Goal: Task Accomplishment & Management: Manage account settings

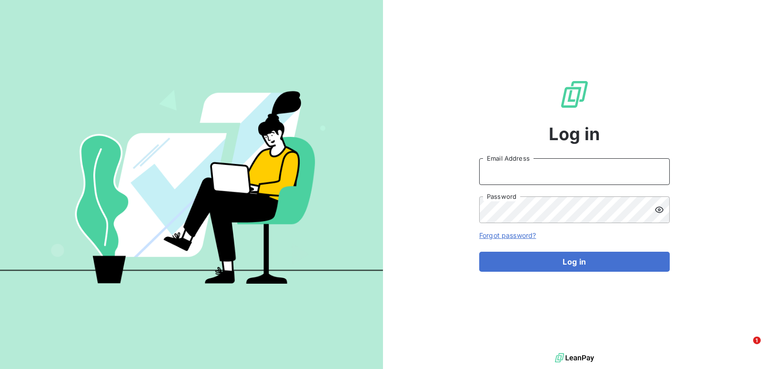
type input "[PERSON_NAME][EMAIL_ADDRESS][DOMAIN_NAME]"
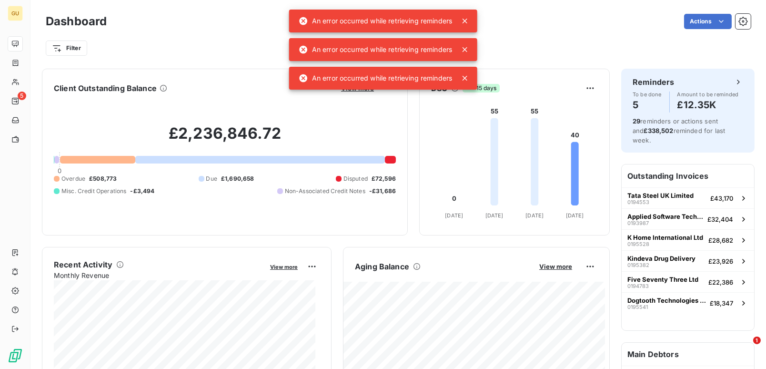
click at [471, 20] on div at bounding box center [466, 21] width 13 height 10
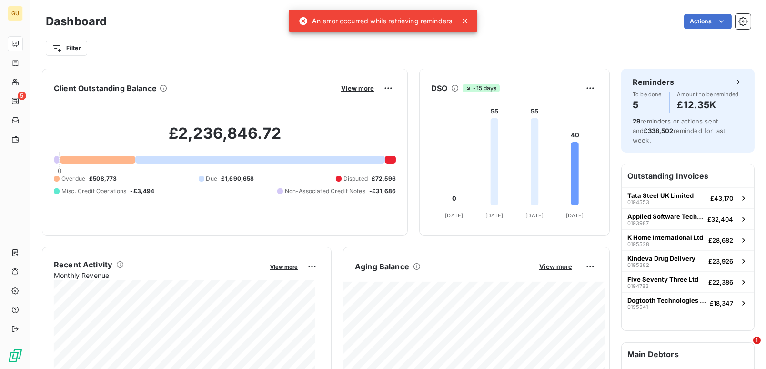
click at [468, 22] on icon at bounding box center [465, 21] width 10 height 10
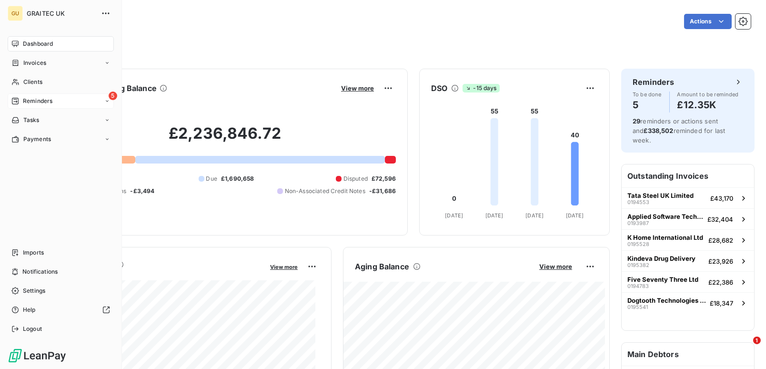
click at [33, 99] on span "Reminders" at bounding box center [38, 101] width 30 height 9
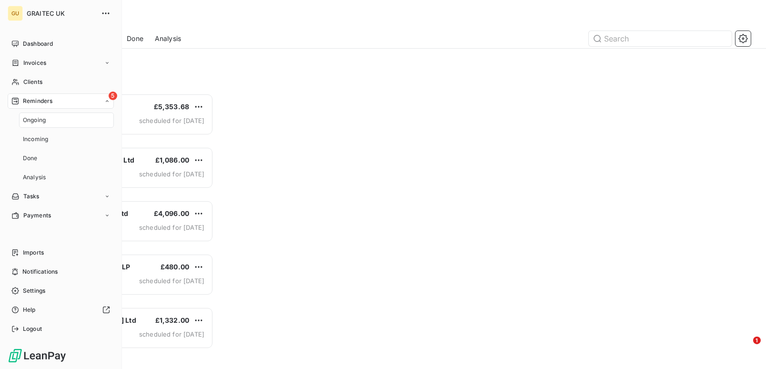
scroll to position [267, 159]
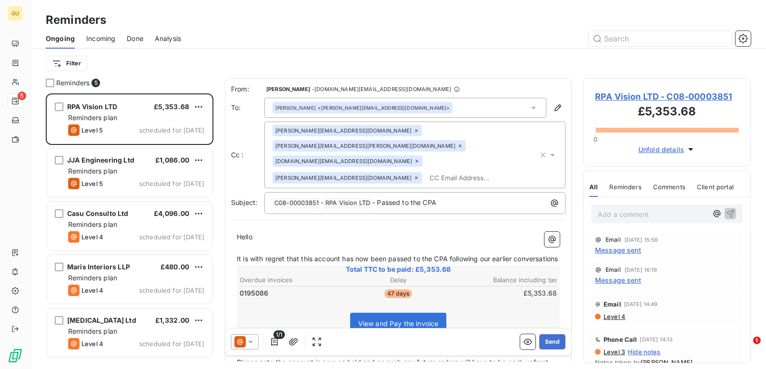
click at [145, 36] on div "Ongoing Incoming Done Analysis" at bounding box center [397, 39] width 735 height 20
click at [138, 37] on span "Done" at bounding box center [135, 39] width 17 height 10
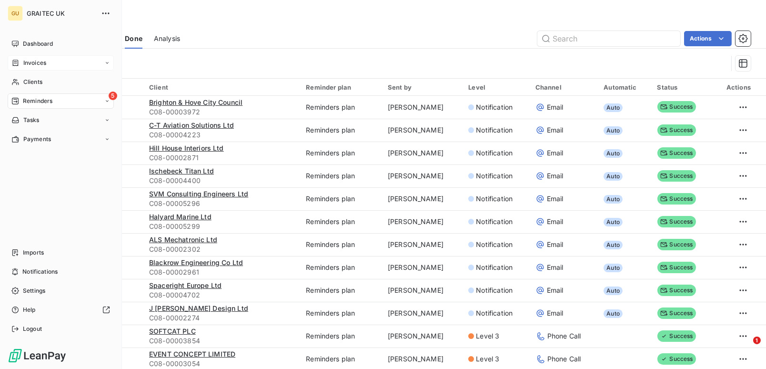
click at [39, 63] on span "Invoices" at bounding box center [34, 63] width 23 height 9
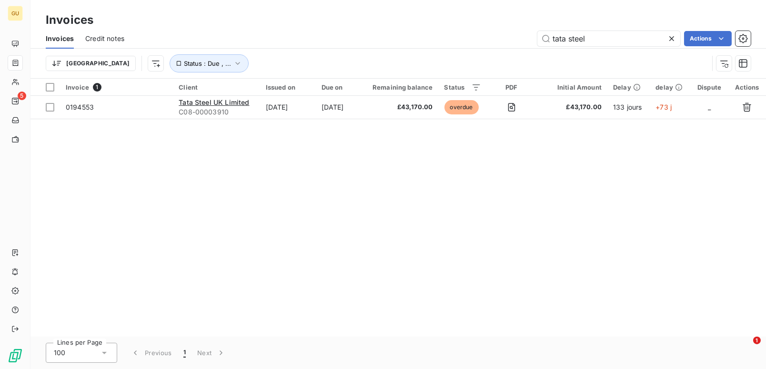
click at [669, 39] on icon at bounding box center [672, 39] width 10 height 10
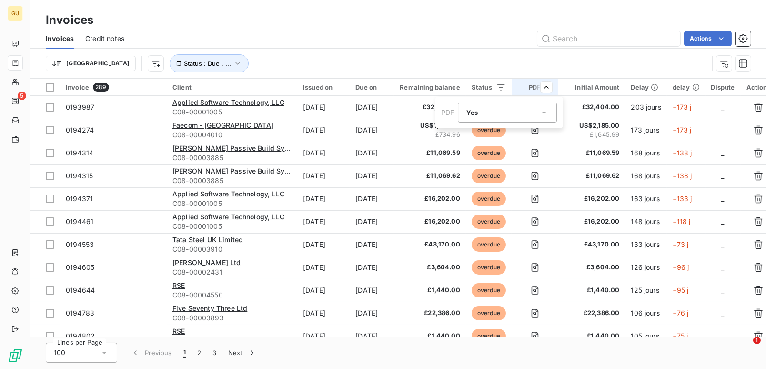
click at [546, 110] on icon at bounding box center [545, 113] width 10 height 10
click at [475, 150] on li "No" at bounding box center [507, 151] width 99 height 17
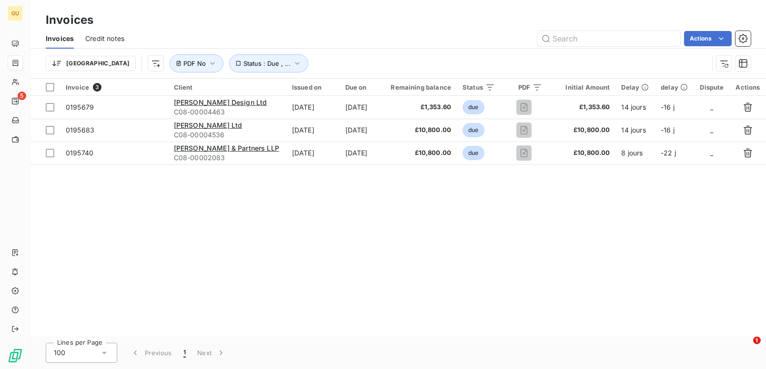
click at [496, 242] on html "GU 5 Invoices Invoices Credit notes Actions [GEOGRAPHIC_DATA] Status : Due , ..…" at bounding box center [383, 184] width 766 height 369
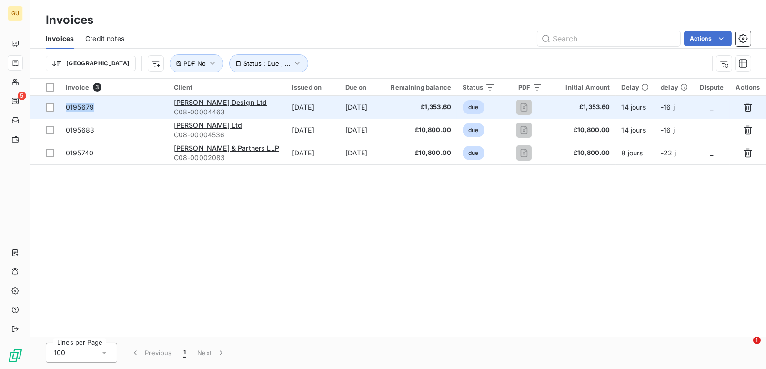
drag, startPoint x: 95, startPoint y: 109, endPoint x: 66, endPoint y: 111, distance: 29.2
click at [66, 111] on span "0195679" at bounding box center [114, 107] width 97 height 10
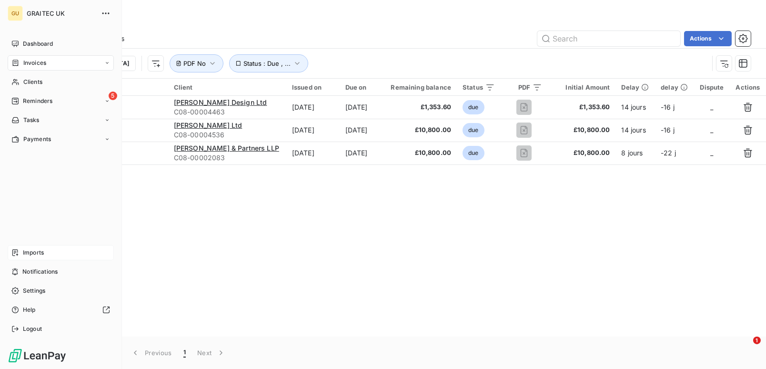
click at [36, 253] on span "Imports" at bounding box center [33, 252] width 21 height 9
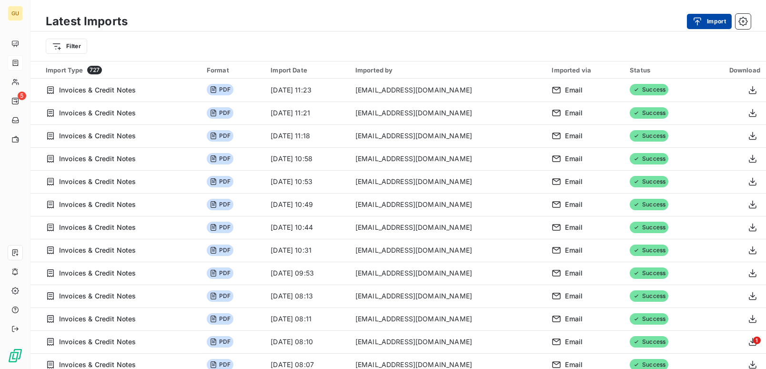
click at [704, 18] on div "button" at bounding box center [700, 22] width 14 height 10
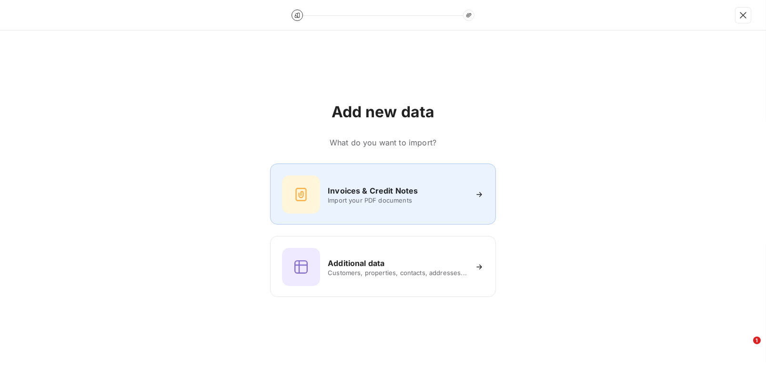
click at [405, 191] on h6 "Invoices & Credit Notes" at bounding box center [373, 190] width 90 height 11
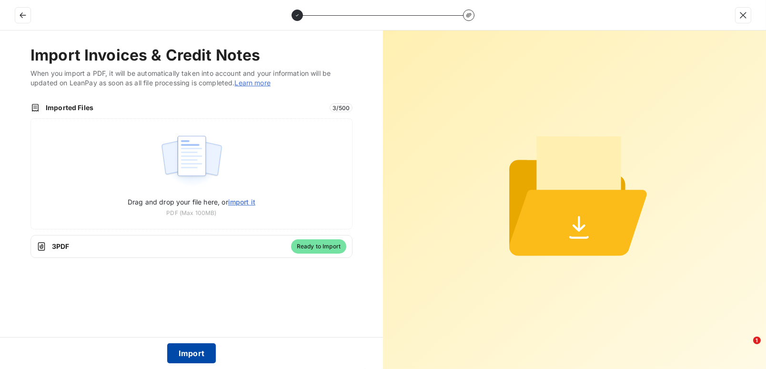
click at [193, 350] on button "Import" at bounding box center [191, 353] width 49 height 20
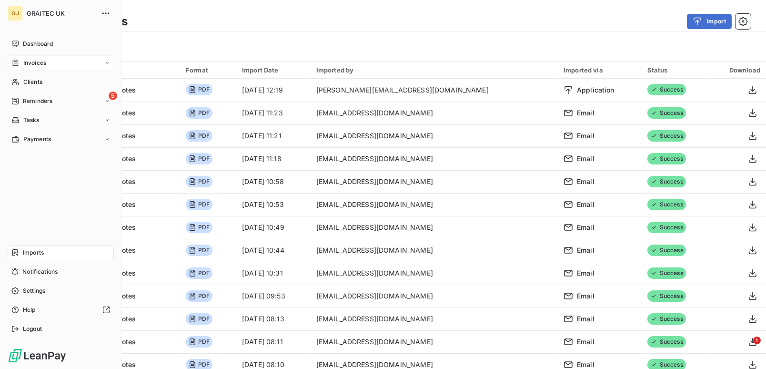
click at [29, 59] on span "Invoices" at bounding box center [34, 63] width 23 height 9
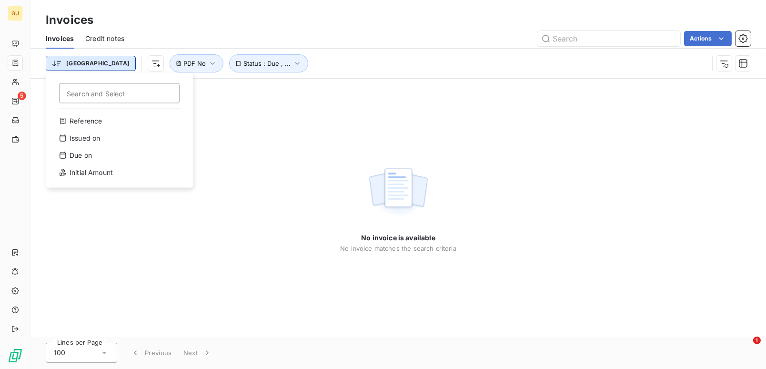
click at [75, 65] on html "GU 5 Invoices Invoices Credit notes Actions [GEOGRAPHIC_DATA] Search and Select…" at bounding box center [383, 184] width 766 height 369
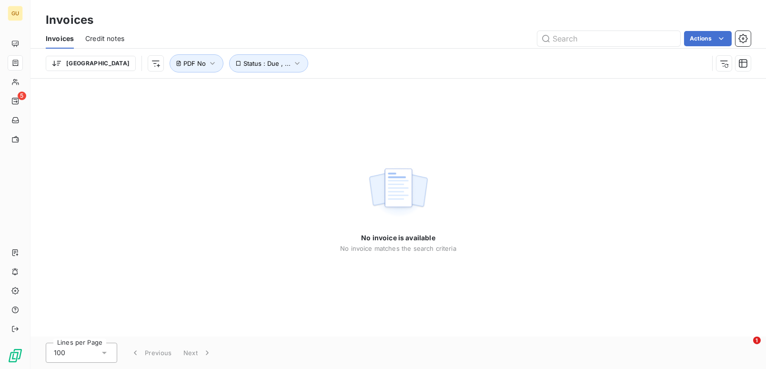
click at [412, 69] on html "GU 5 Invoices Invoices Credit notes Actions Trier Status : Due , ... PDF No No …" at bounding box center [383, 184] width 766 height 369
click at [109, 64] on html "GU 5 Invoices Invoices Credit notes Actions Trier Status : Due , ... PDF No No …" at bounding box center [383, 184] width 766 height 369
drag, startPoint x: 517, startPoint y: 77, endPoint x: 497, endPoint y: 77, distance: 20.0
click at [517, 77] on html "GU 5 Invoices Invoices Credit notes Actions Trier Search and Select Client Issu…" at bounding box center [383, 184] width 766 height 369
click at [208, 63] on icon "button" at bounding box center [213, 64] width 10 height 10
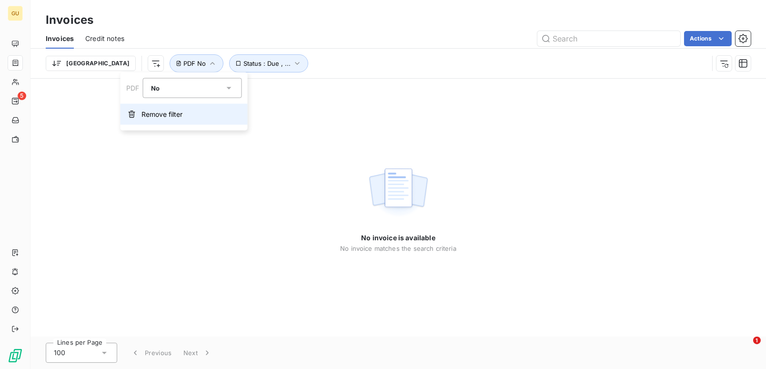
click at [174, 111] on span "Remove filter" at bounding box center [161, 115] width 41 height 10
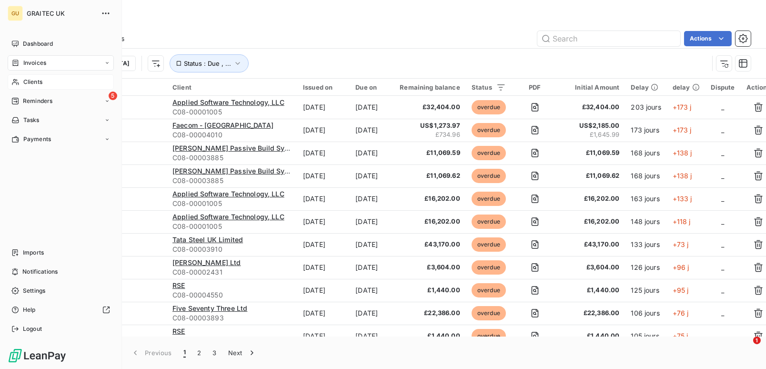
click at [34, 78] on span "Clients" at bounding box center [32, 82] width 19 height 9
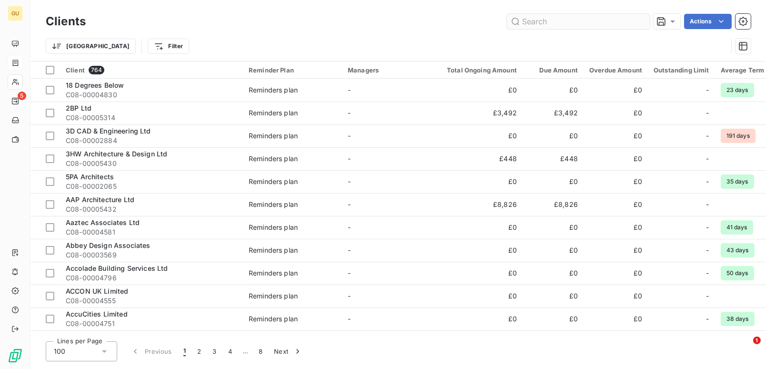
click at [570, 23] on input "text" at bounding box center [578, 21] width 143 height 15
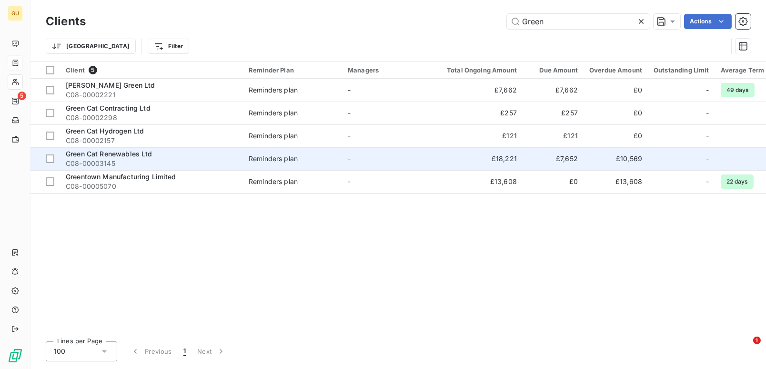
type input "Green"
click at [116, 155] on span "Green Cat Renewables Ltd" at bounding box center [109, 154] width 87 height 8
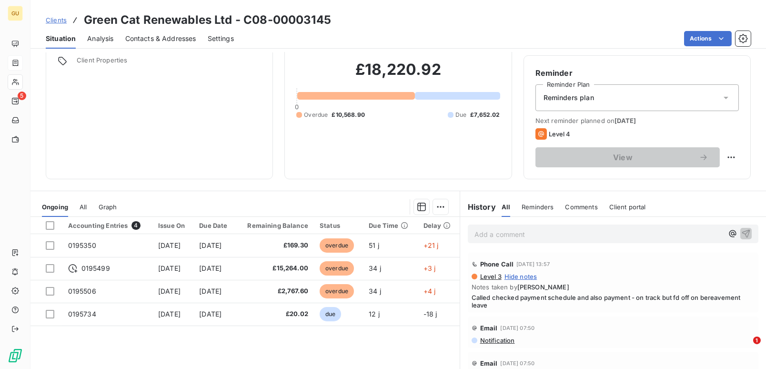
scroll to position [68, 0]
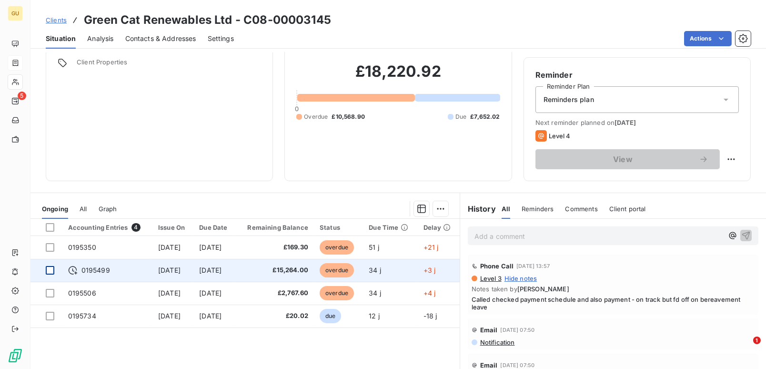
click at [51, 269] on div at bounding box center [50, 270] width 9 height 9
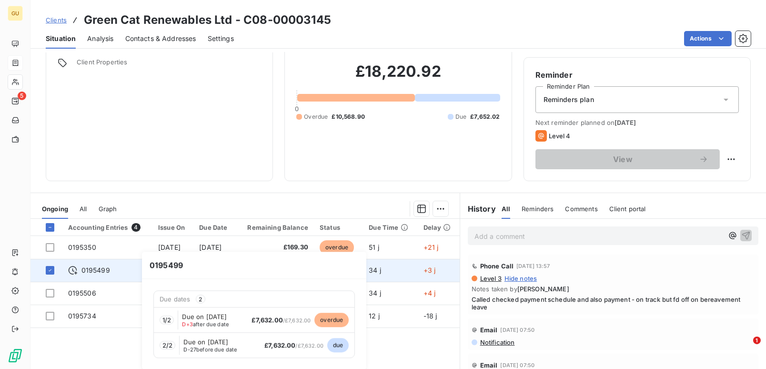
click at [100, 270] on span "0195499" at bounding box center [95, 270] width 29 height 10
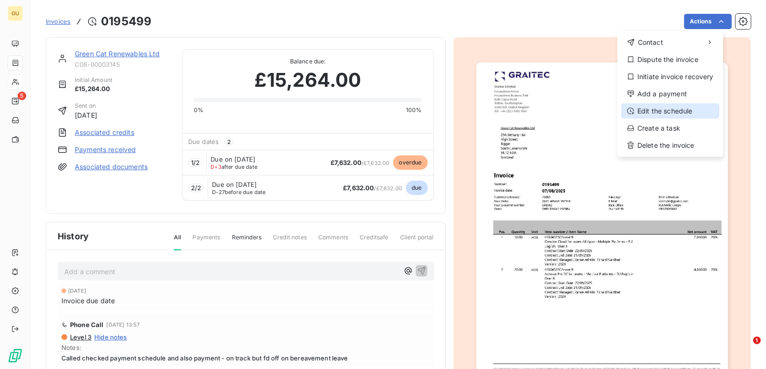
click at [669, 110] on div "Edit the schedule" at bounding box center [670, 110] width 98 height 15
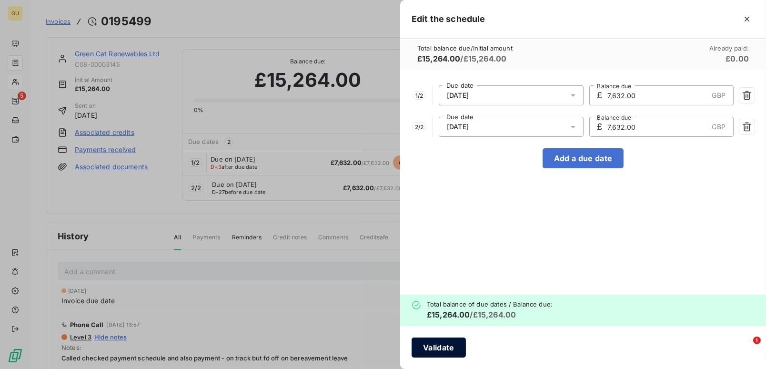
click at [437, 345] on button "Validate" at bounding box center [439, 347] width 54 height 20
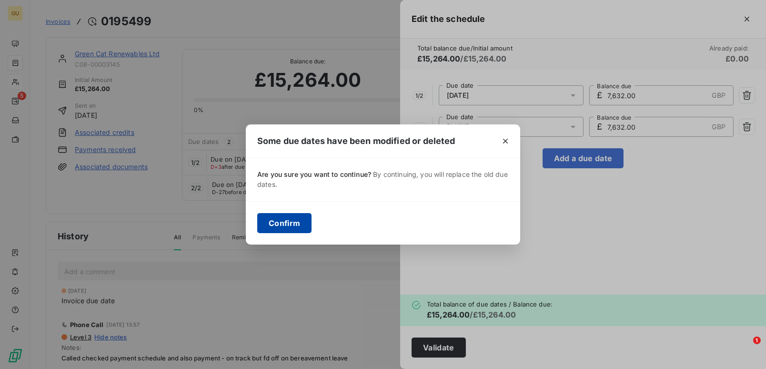
click at [296, 222] on button "Confirm" at bounding box center [284, 223] width 54 height 20
